Goal: Task Accomplishment & Management: Manage account settings

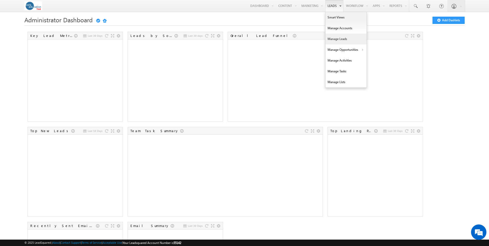
click at [330, 41] on link "Manage Leads" at bounding box center [346, 39] width 41 height 11
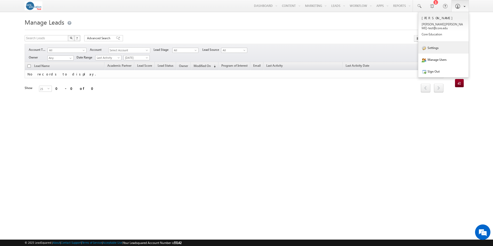
click at [437, 44] on link "Settings" at bounding box center [443, 48] width 50 height 12
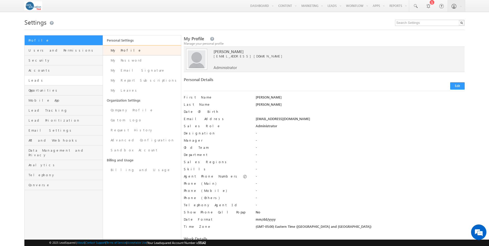
click at [34, 81] on span "Leads" at bounding box center [64, 80] width 73 height 5
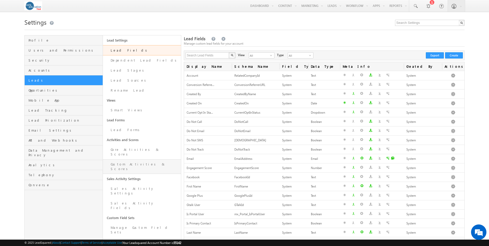
click at [133, 160] on link "Custom Activities & Scores" at bounding box center [142, 166] width 78 height 15
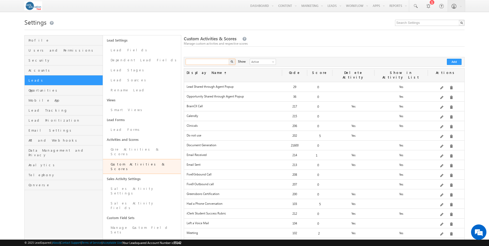
click at [208, 61] on input "text" at bounding box center [208, 62] width 44 height 6
type input "rfi"
click at [232, 61] on img "button" at bounding box center [232, 61] width 3 height 3
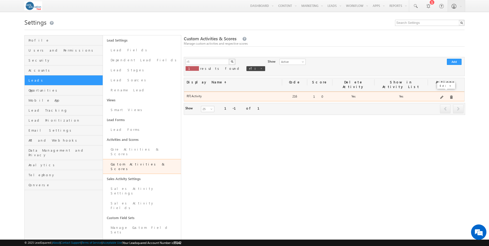
click at [443, 96] on span at bounding box center [442, 98] width 4 height 4
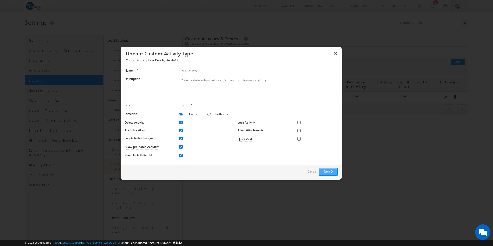
click at [325, 171] on button "Next" at bounding box center [328, 172] width 18 height 8
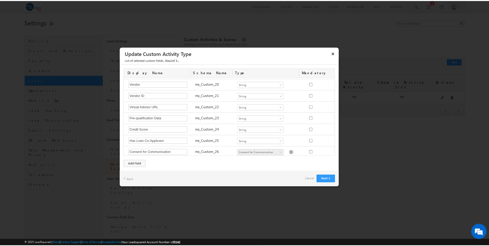
scroll to position [249, 0]
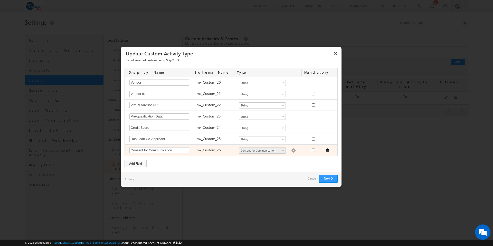
click at [326, 149] on span at bounding box center [328, 150] width 4 height 4
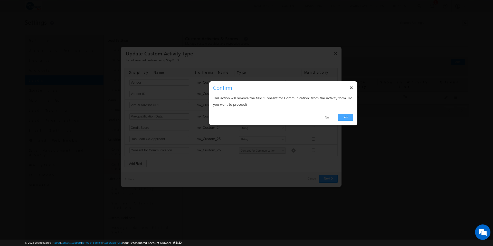
click at [345, 117] on link "Yes" at bounding box center [346, 117] width 16 height 7
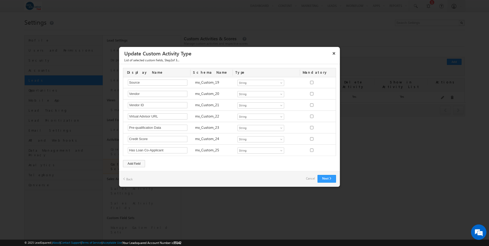
scroll to position [237, 0]
click at [136, 164] on div "Add Field" at bounding box center [134, 163] width 22 height 7
type input "Verification Source"
click at [328, 177] on button "Next" at bounding box center [327, 179] width 18 height 8
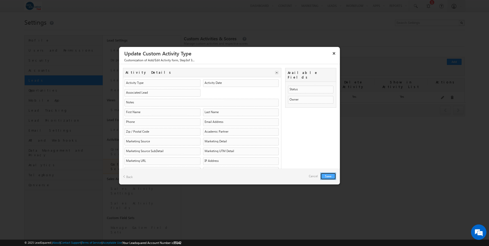
click at [330, 176] on button "Save" at bounding box center [328, 176] width 16 height 7
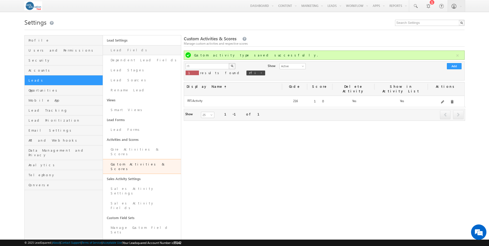
click at [121, 51] on link "Lead Fields" at bounding box center [142, 50] width 78 height 10
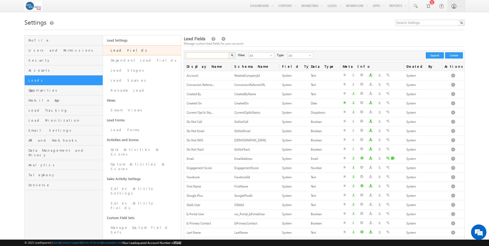
click at [207, 56] on input "text" at bounding box center [208, 55] width 44 height 6
type input "call center"
click at [229, 52] on button "button" at bounding box center [232, 55] width 7 height 6
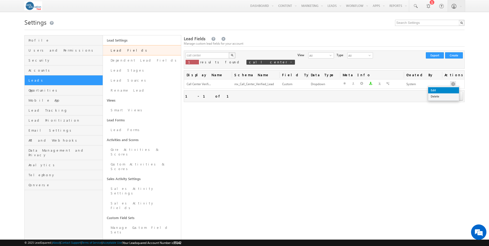
click at [448, 89] on link "Edit" at bounding box center [443, 90] width 31 height 6
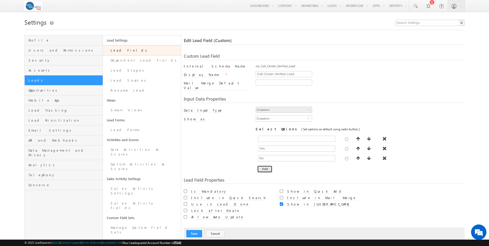
click at [267, 167] on button "Add" at bounding box center [264, 169] width 15 height 7
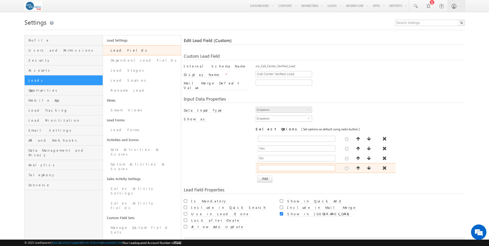
click at [280, 166] on input "text" at bounding box center [296, 168] width 77 height 6
type input "Phone Verified"
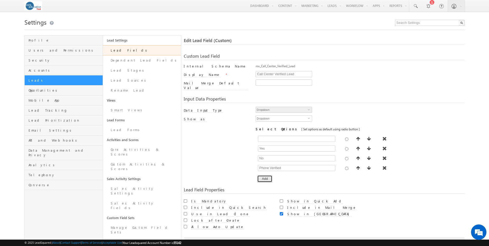
click at [262, 175] on button "Add" at bounding box center [264, 178] width 15 height 7
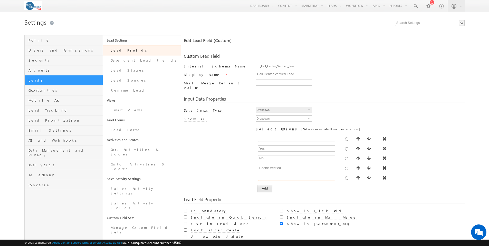
click at [262, 175] on input "text" at bounding box center [296, 178] width 77 height 6
type input "Email Verified"
click at [265, 185] on button "Add" at bounding box center [264, 188] width 15 height 7
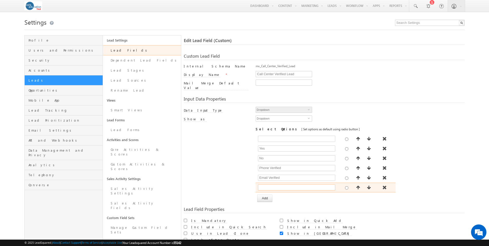
click at [273, 185] on input "text" at bounding box center [296, 188] width 77 height 6
type input "Phone & Email Verified"
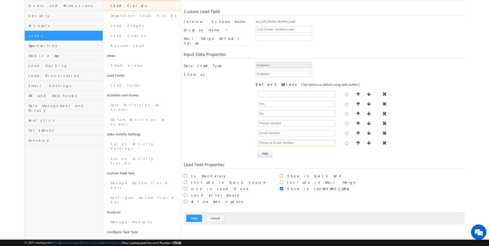
scroll to position [69, 0]
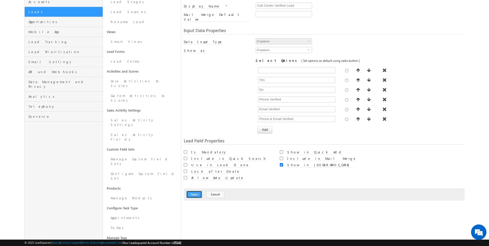
click at [192, 191] on button "Save" at bounding box center [194, 194] width 16 height 7
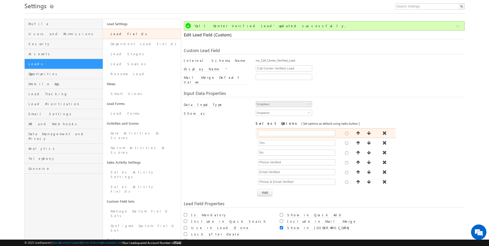
scroll to position [0, 0]
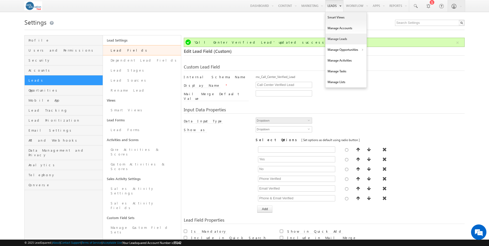
click at [333, 39] on link "Manage Leads" at bounding box center [346, 39] width 41 height 11
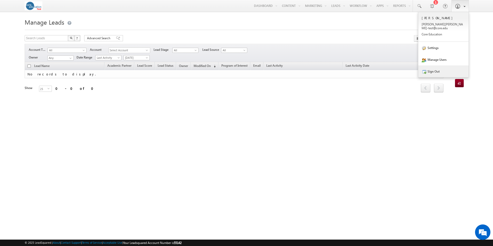
click at [436, 68] on link "Sign Out" at bounding box center [443, 71] width 50 height 12
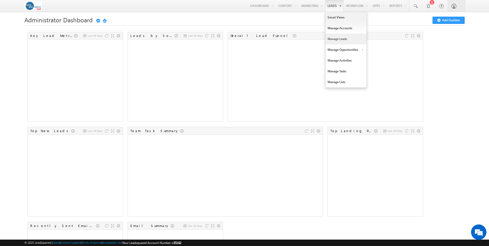
click at [335, 39] on link "Manage Leads" at bounding box center [346, 39] width 41 height 11
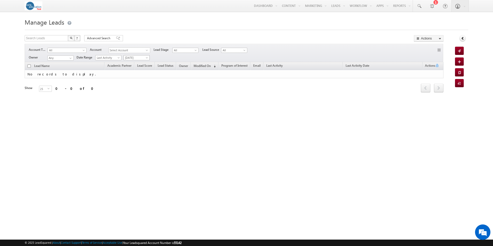
click at [148, 58] on span at bounding box center [147, 59] width 4 height 4
click at [141, 62] on link "All Time" at bounding box center [137, 63] width 26 height 5
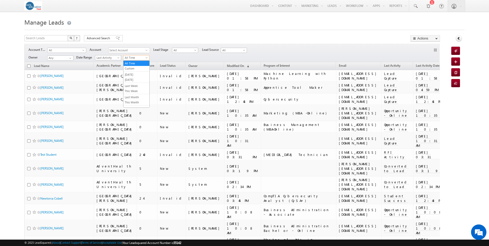
click at [146, 59] on span at bounding box center [147, 59] width 4 height 4
click at [139, 79] on link "[DATE]" at bounding box center [136, 80] width 26 height 5
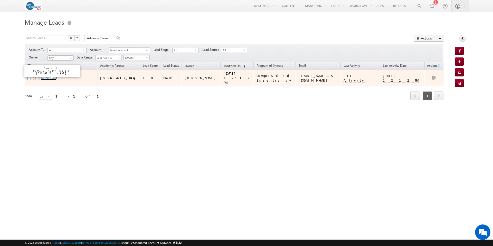
click at [52, 76] on link "Test Student" at bounding box center [49, 78] width 16 height 4
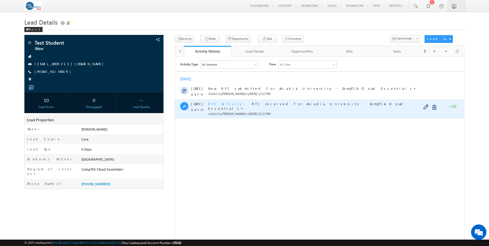
click at [219, 103] on span "RFI Activity" at bounding box center [228, 103] width 40 height 4
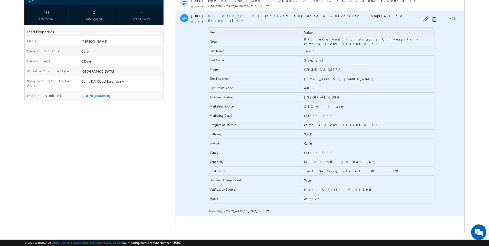
click at [345, 185] on span "Phone & Email Verified" at bounding box center [368, 189] width 131 height 9
drag, startPoint x: 342, startPoint y: 185, endPoint x: 209, endPoint y: 185, distance: 133.8
click at [209, 185] on div "Verification Source Phone & Email Verified" at bounding box center [321, 189] width 226 height 9
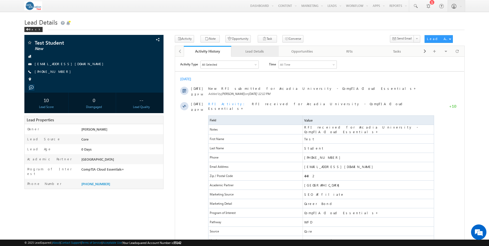
click at [255, 52] on div "Lead Details" at bounding box center [254, 51] width 39 height 6
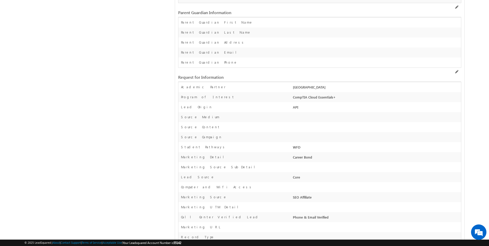
scroll to position [506, 0]
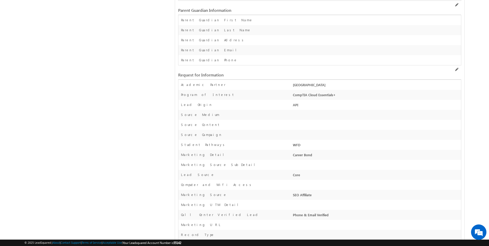
drag, startPoint x: 338, startPoint y: 184, endPoint x: 165, endPoint y: 183, distance: 172.8
click at [165, 183] on div "Test Student New --" at bounding box center [244, 65] width 440 height 1073
